Goal: Task Accomplishment & Management: Use online tool/utility

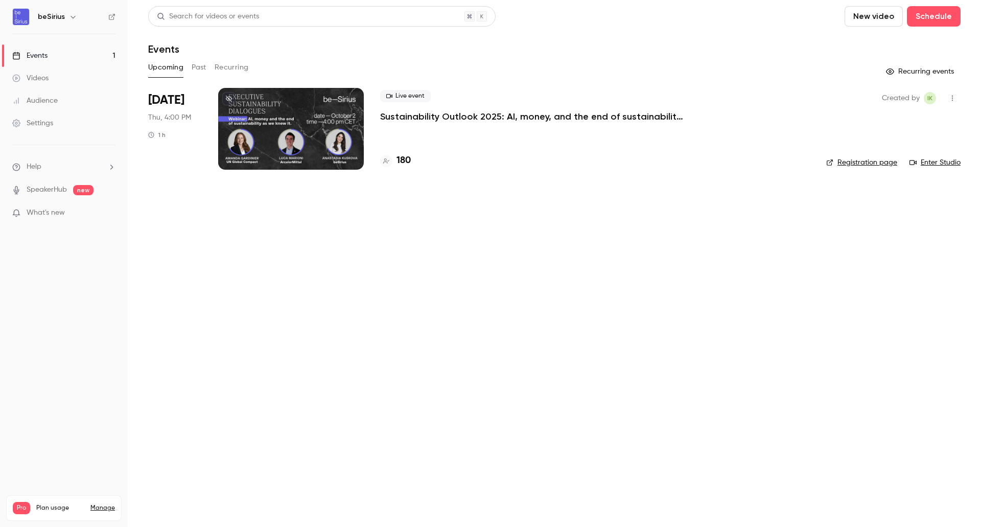
click at [326, 134] on div at bounding box center [291, 129] width 146 height 82
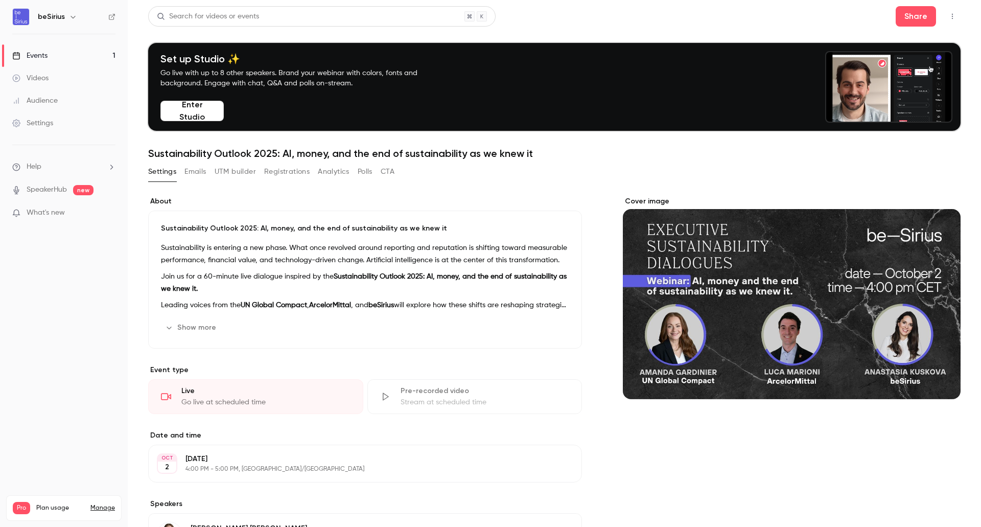
click at [294, 171] on button "Registrations" at bounding box center [286, 172] width 45 height 16
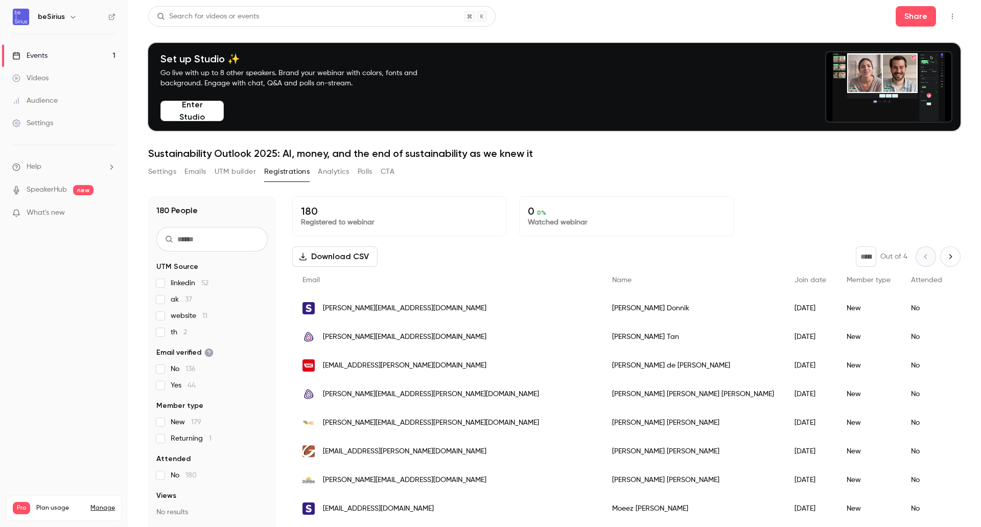
click at [170, 314] on label "website 11" at bounding box center [211, 316] width 111 height 10
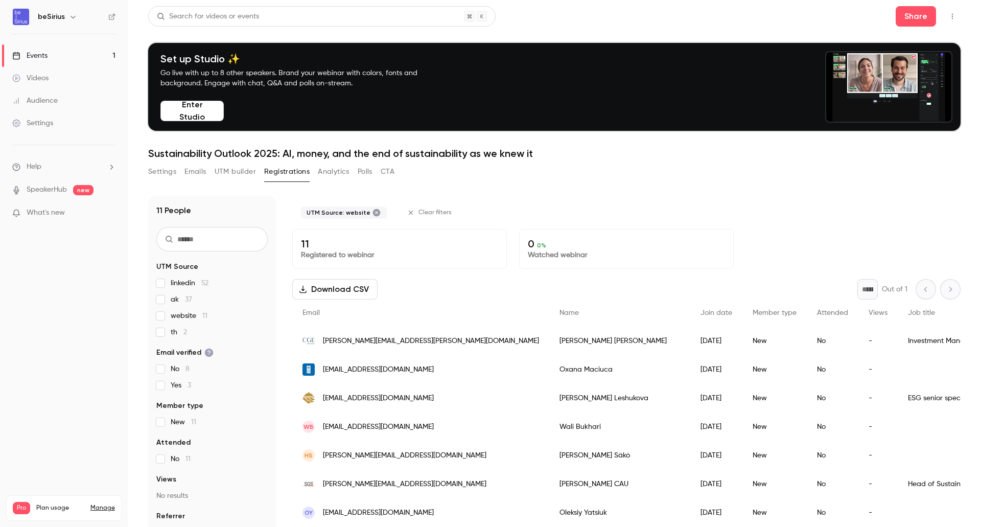
click at [170, 313] on label "website 11" at bounding box center [211, 316] width 111 height 10
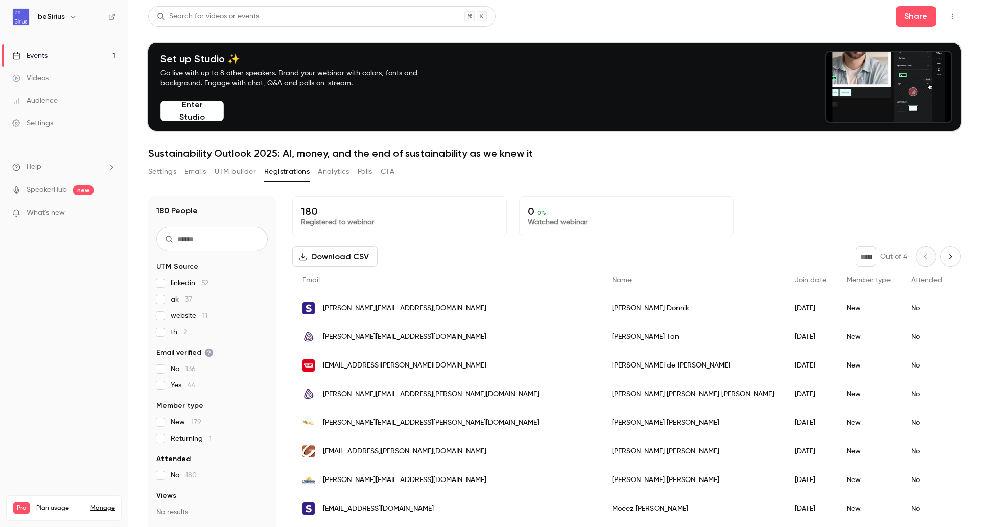
click at [165, 332] on label "th 2" at bounding box center [211, 332] width 111 height 10
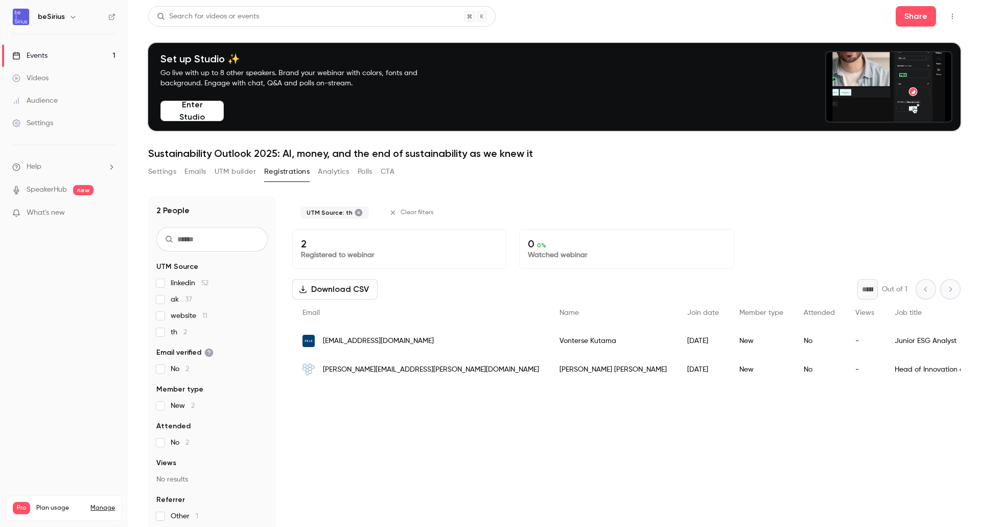
click at [165, 332] on label "th 2" at bounding box center [211, 332] width 111 height 10
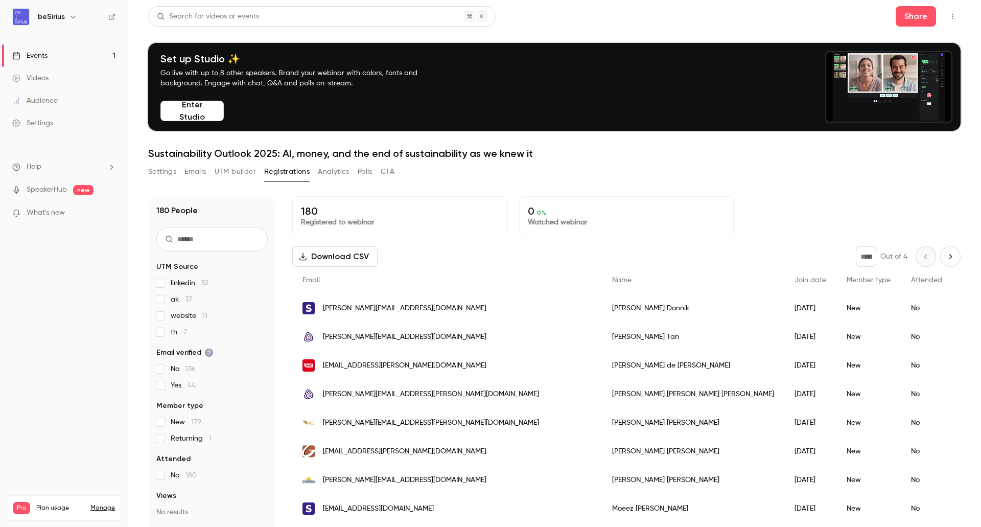
click at [187, 285] on span "linkedin 52" at bounding box center [190, 283] width 38 height 10
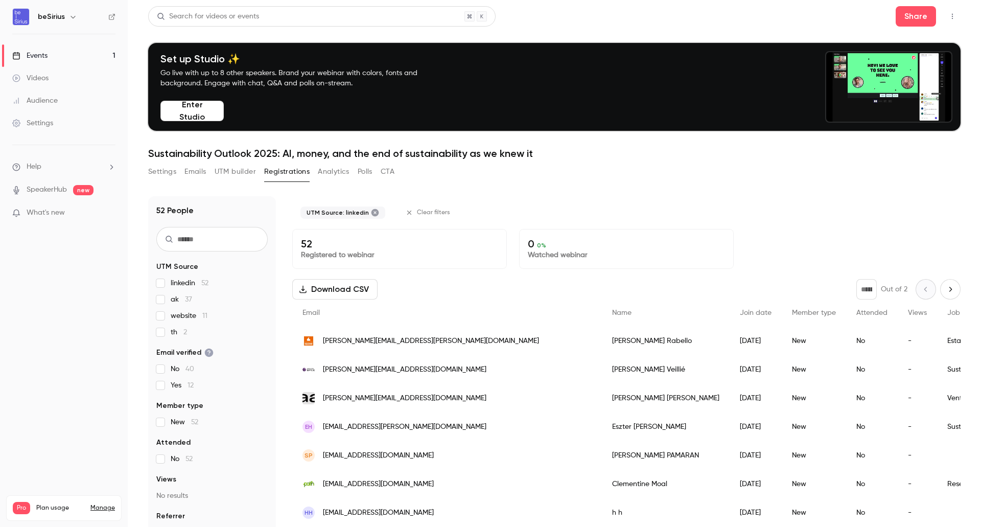
click at [190, 286] on span "linkedin 52" at bounding box center [190, 283] width 38 height 10
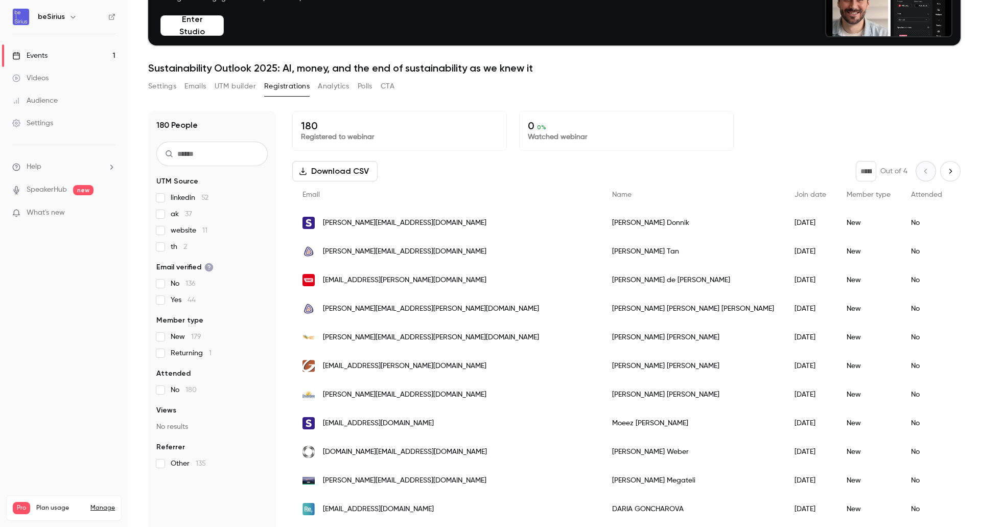
scroll to position [100, 0]
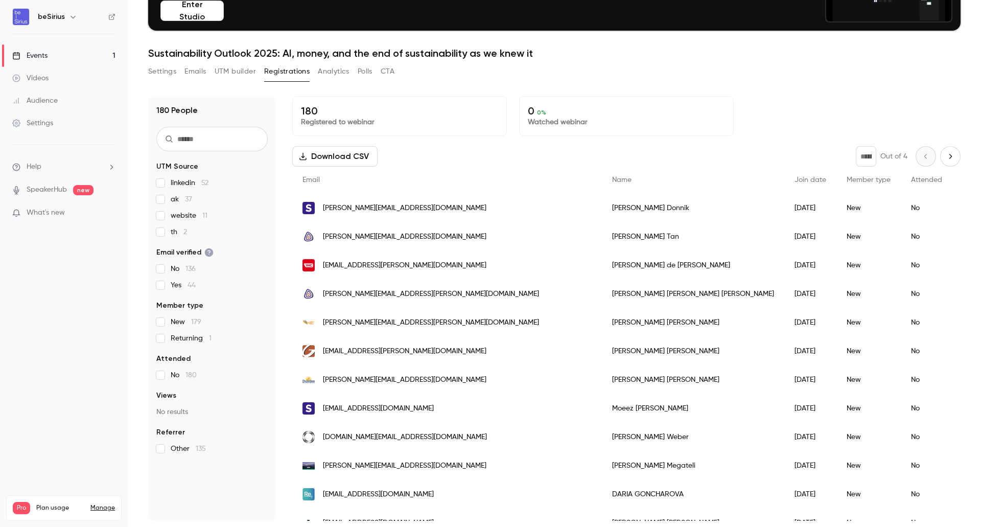
click at [176, 448] on span "Other 135" at bounding box center [188, 449] width 35 height 10
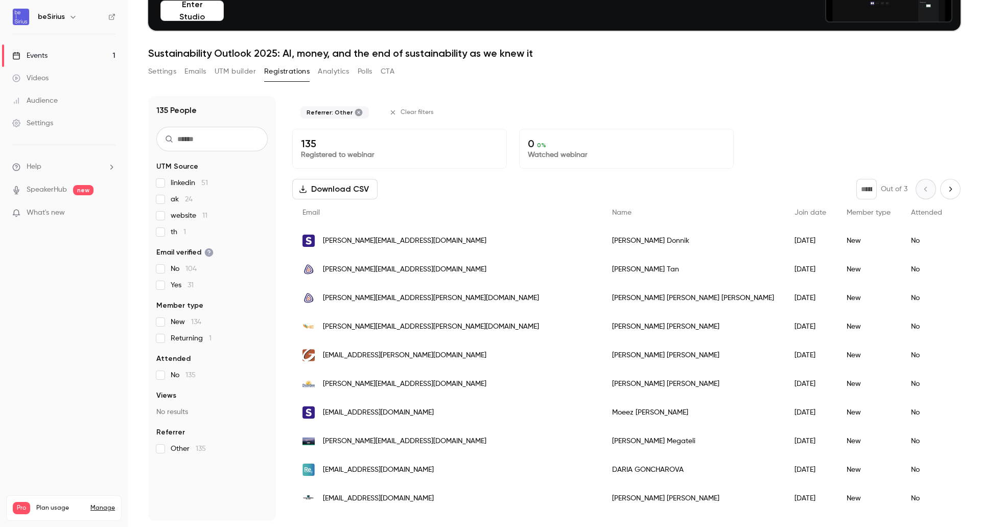
click at [176, 448] on span "Other 135" at bounding box center [188, 449] width 35 height 10
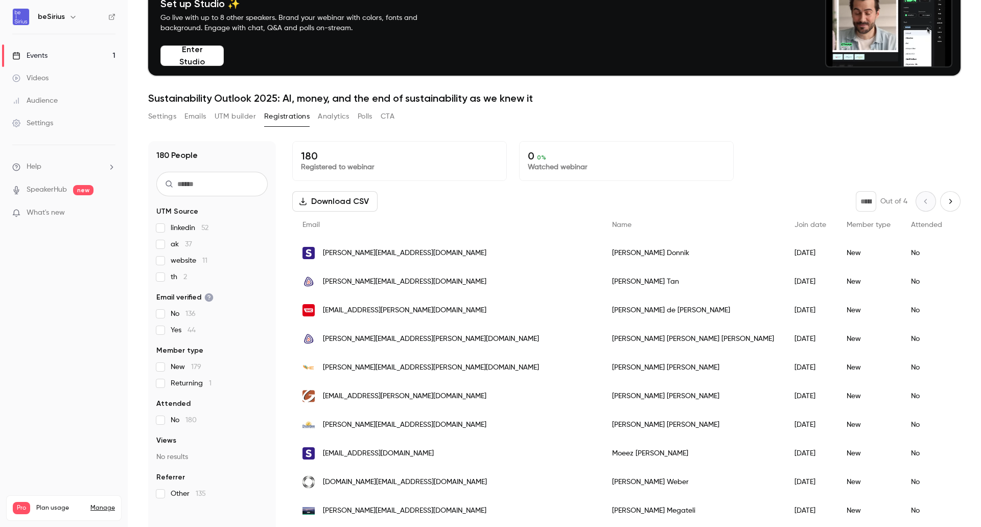
scroll to position [0, 0]
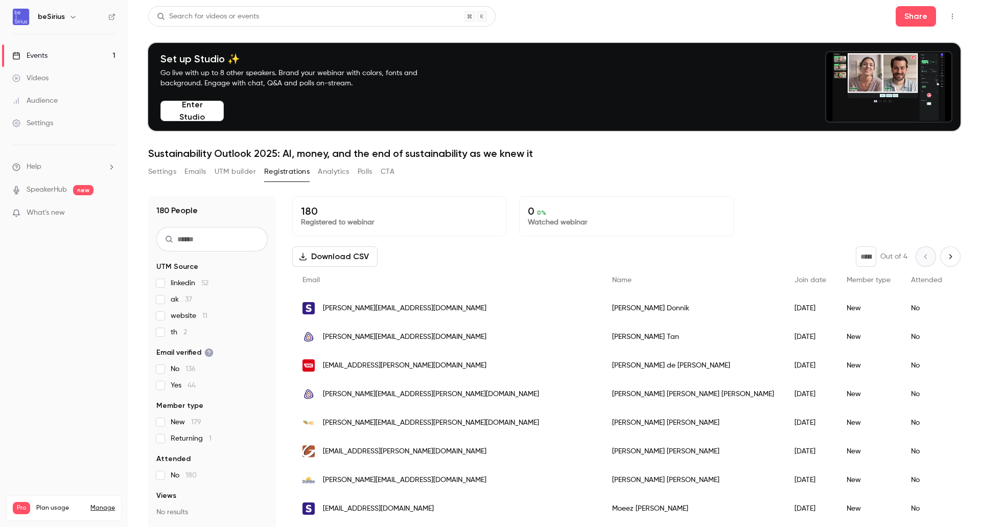
click at [325, 178] on button "Analytics" at bounding box center [334, 172] width 32 height 16
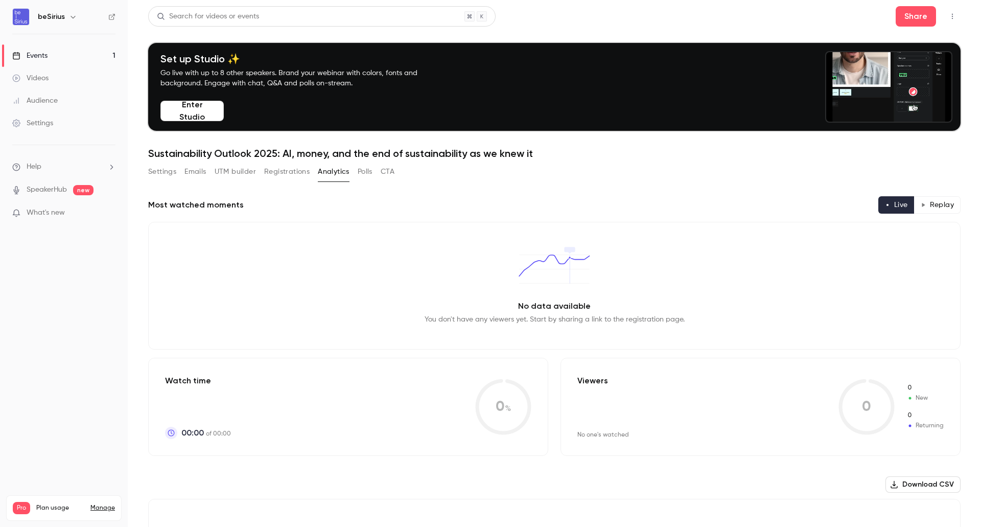
click at [370, 169] on button "Polls" at bounding box center [365, 172] width 15 height 16
